Goal: Navigation & Orientation: Understand site structure

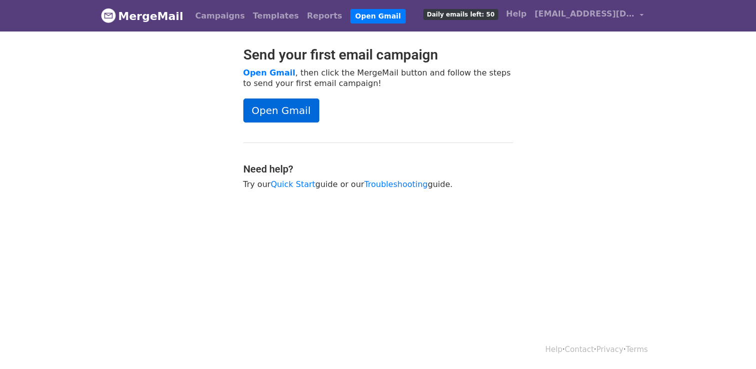
click at [288, 111] on link "Open Gmail" at bounding box center [281, 110] width 76 height 24
click at [277, 105] on link "Open Gmail" at bounding box center [281, 110] width 76 height 24
click at [303, 17] on link "Reports" at bounding box center [324, 16] width 43 height 20
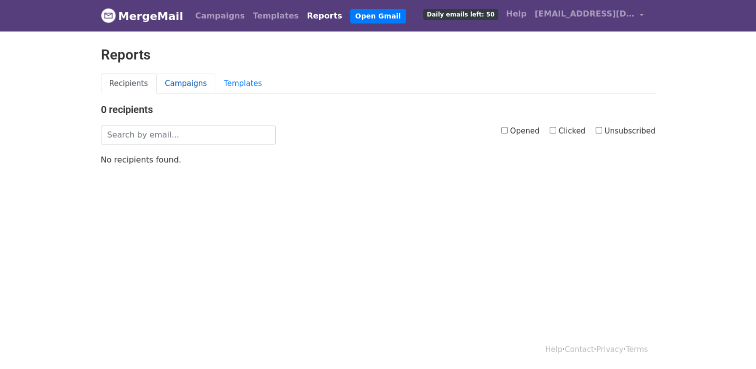
click at [167, 85] on link "Campaigns" at bounding box center [185, 83] width 59 height 20
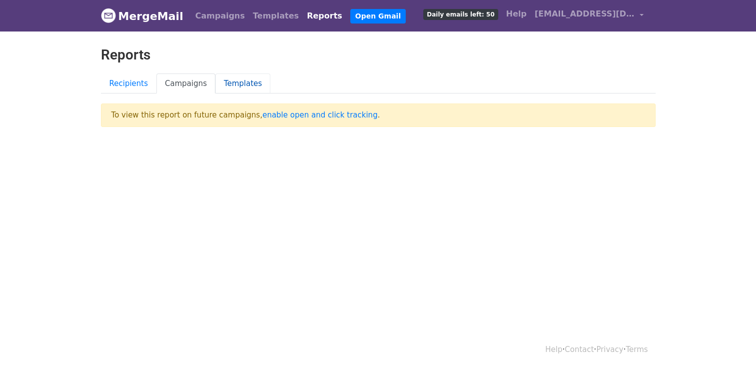
click at [230, 83] on link "Templates" at bounding box center [242, 83] width 55 height 20
click at [475, 16] on span "Daily emails left: 50" at bounding box center [460, 14] width 74 height 11
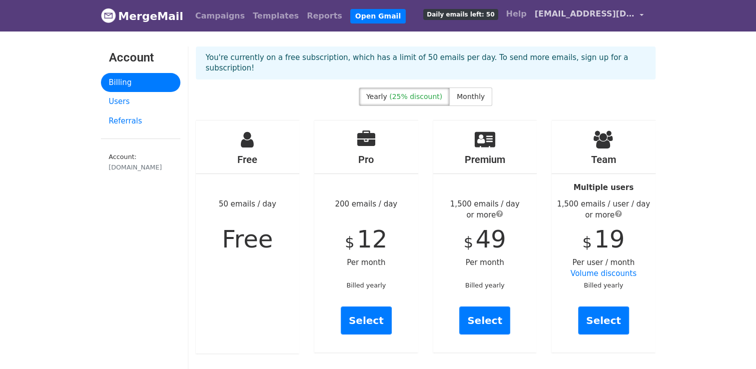
click at [642, 14] on link "[EMAIL_ADDRESS][DOMAIN_NAME]" at bounding box center [589, 15] width 117 height 23
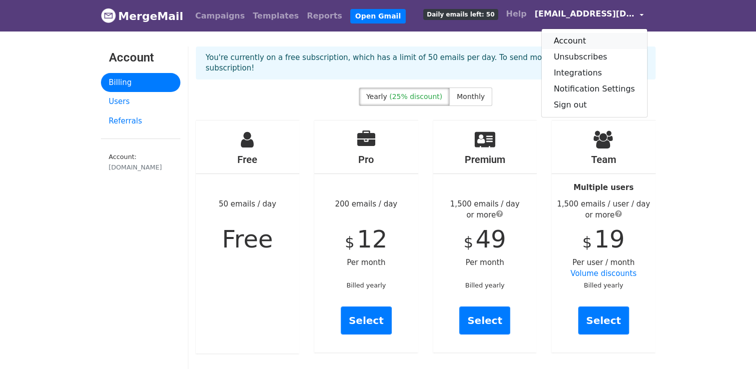
click at [580, 43] on link "Account" at bounding box center [594, 41] width 105 height 16
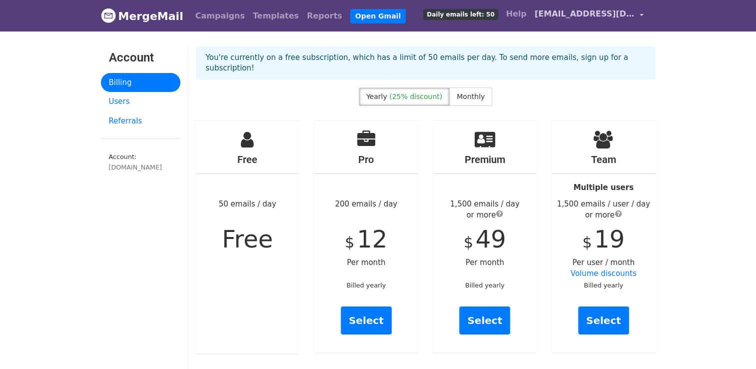
click at [643, 14] on link "[EMAIL_ADDRESS][DOMAIN_NAME]" at bounding box center [589, 15] width 117 height 23
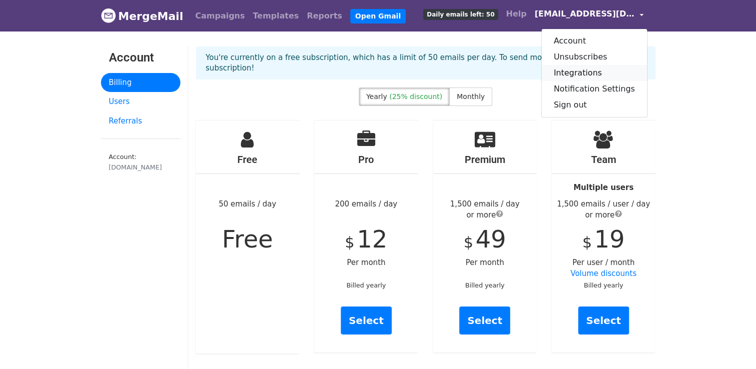
click at [600, 77] on link "Integrations" at bounding box center [594, 73] width 105 height 16
